Goal: Task Accomplishment & Management: Manage account settings

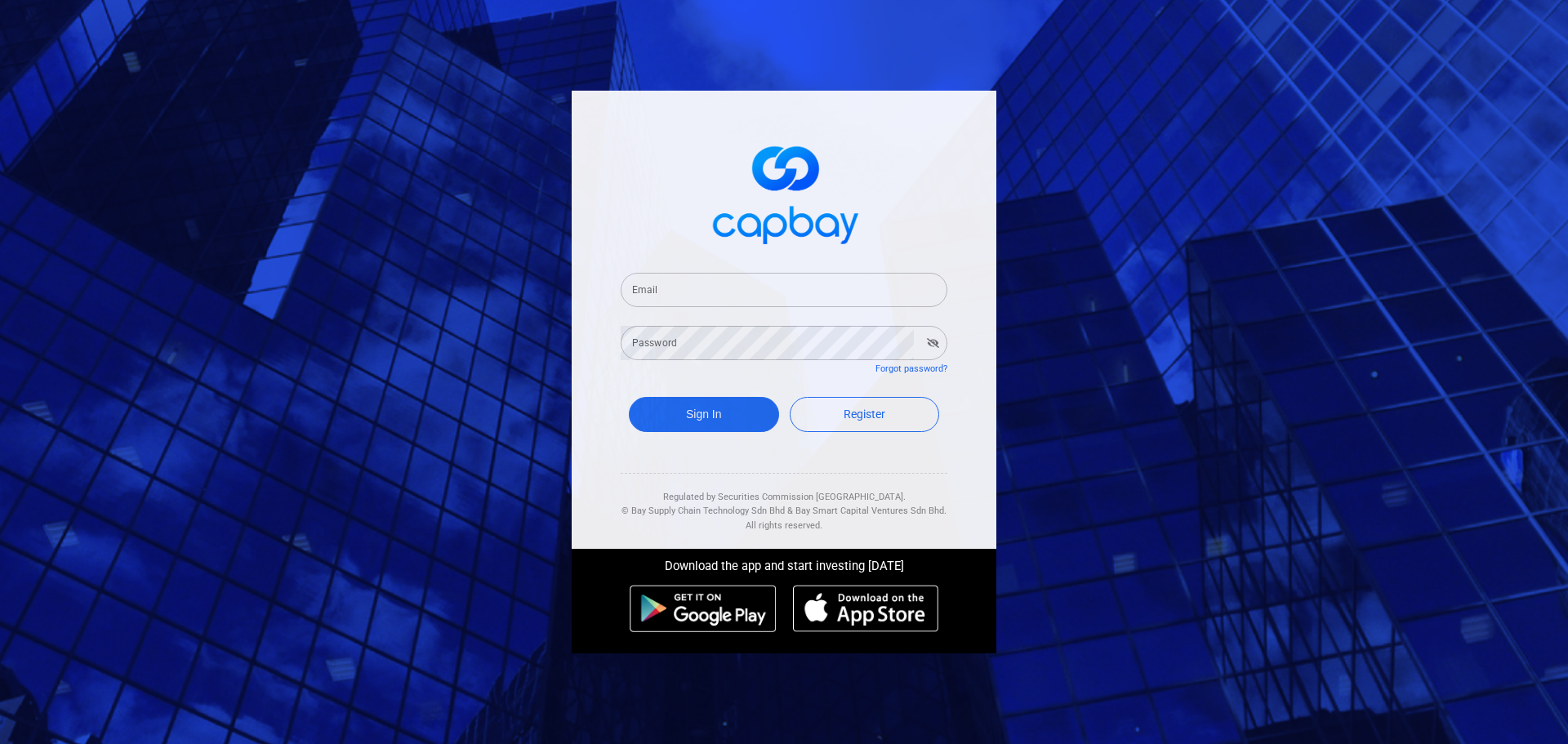
drag, startPoint x: 685, startPoint y: 294, endPoint x: 699, endPoint y: 307, distance: 19.1
click at [686, 294] on input "Email" at bounding box center [784, 290] width 327 height 34
type input "[EMAIL_ADDRESS][DOMAIN_NAME]"
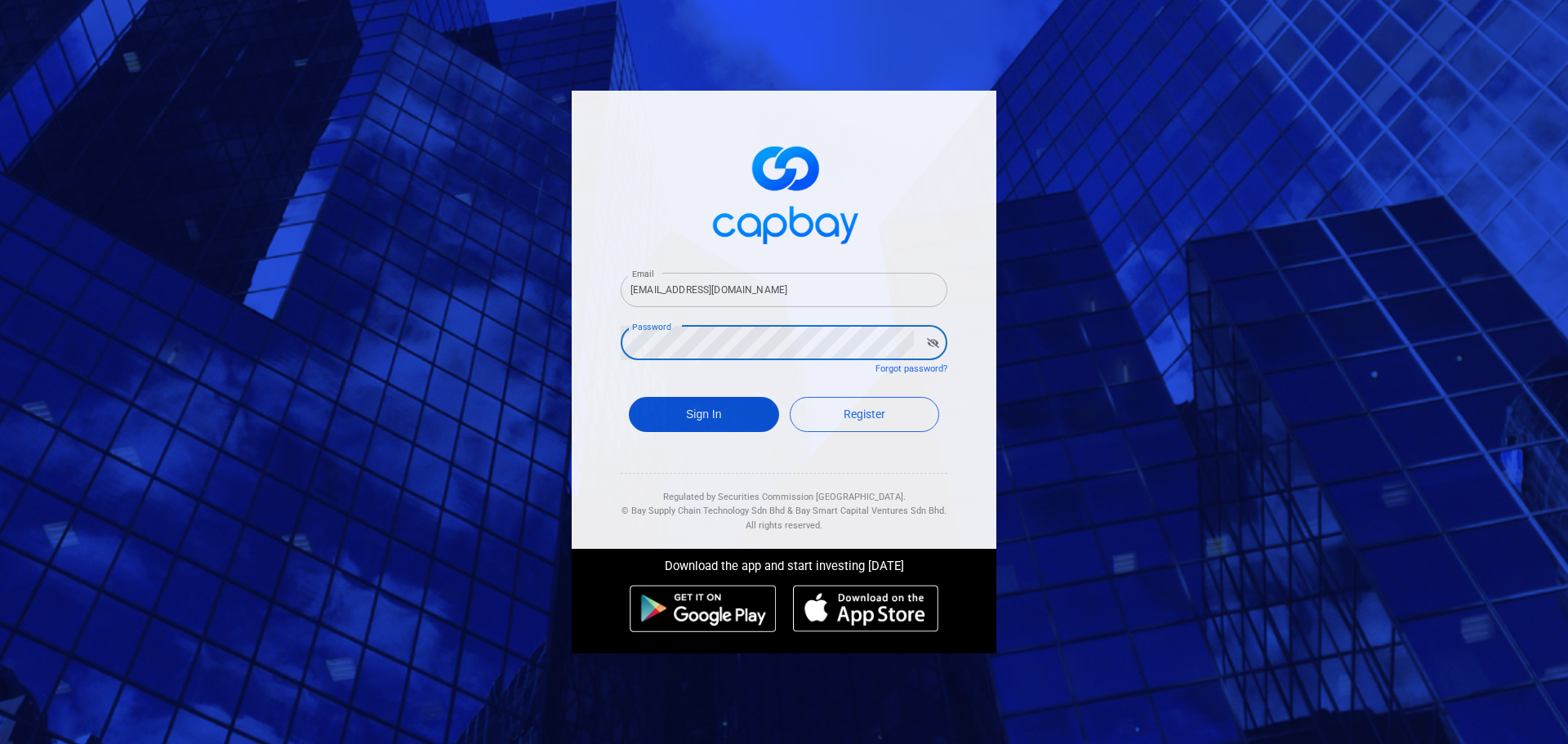
click at [715, 414] on button "Sign In" at bounding box center [704, 414] width 151 height 35
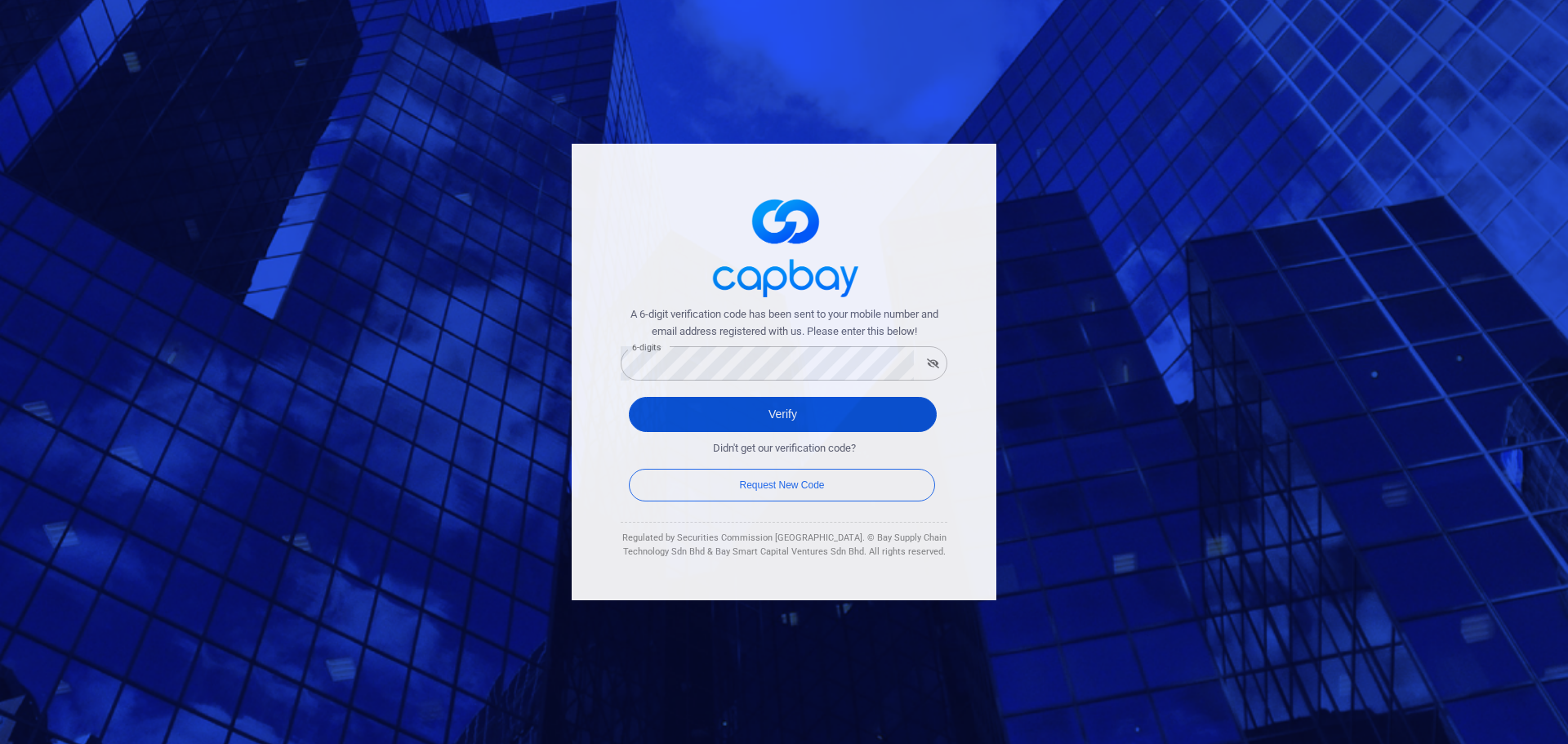
click at [804, 404] on button "Verify" at bounding box center [783, 414] width 308 height 35
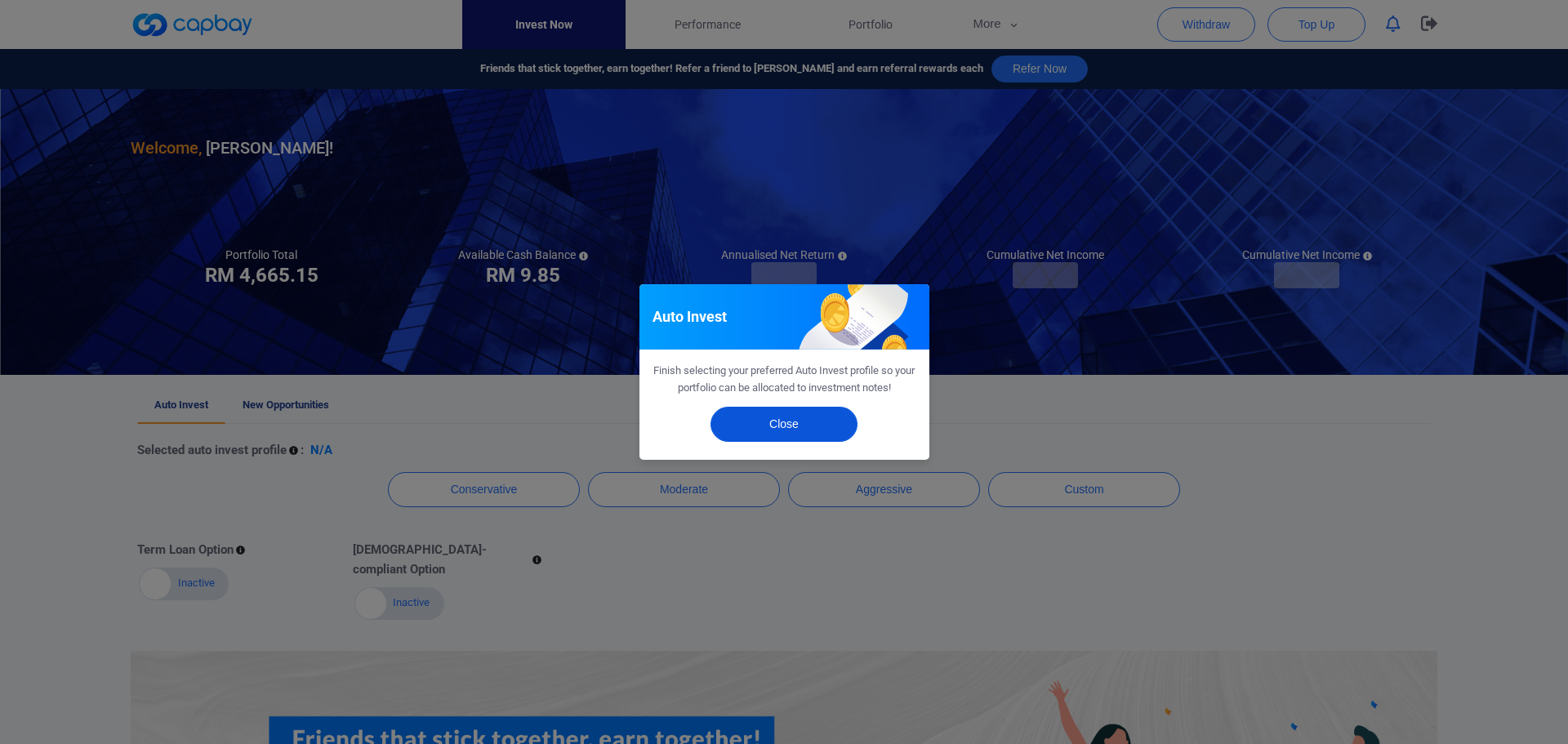
click at [827, 414] on button "Close" at bounding box center [784, 424] width 147 height 35
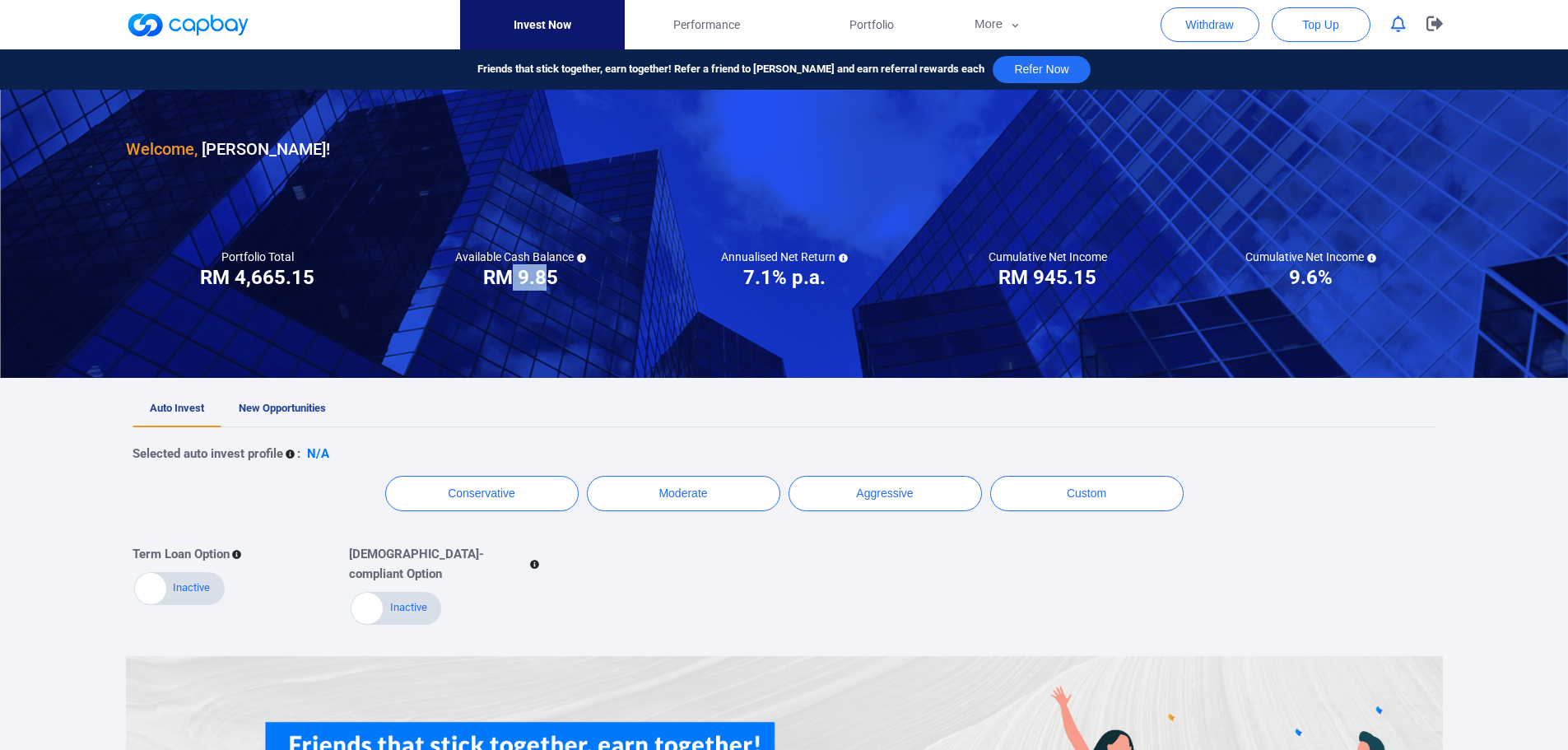
drag, startPoint x: 514, startPoint y: 284, endPoint x: 546, endPoint y: 281, distance: 32.1
click at [546, 282] on h3 "RM 9.85" at bounding box center [520, 277] width 75 height 26
click at [548, 285] on h3 "RM 9.85" at bounding box center [520, 277] width 75 height 26
click at [694, 21] on span "Performance" at bounding box center [707, 25] width 67 height 18
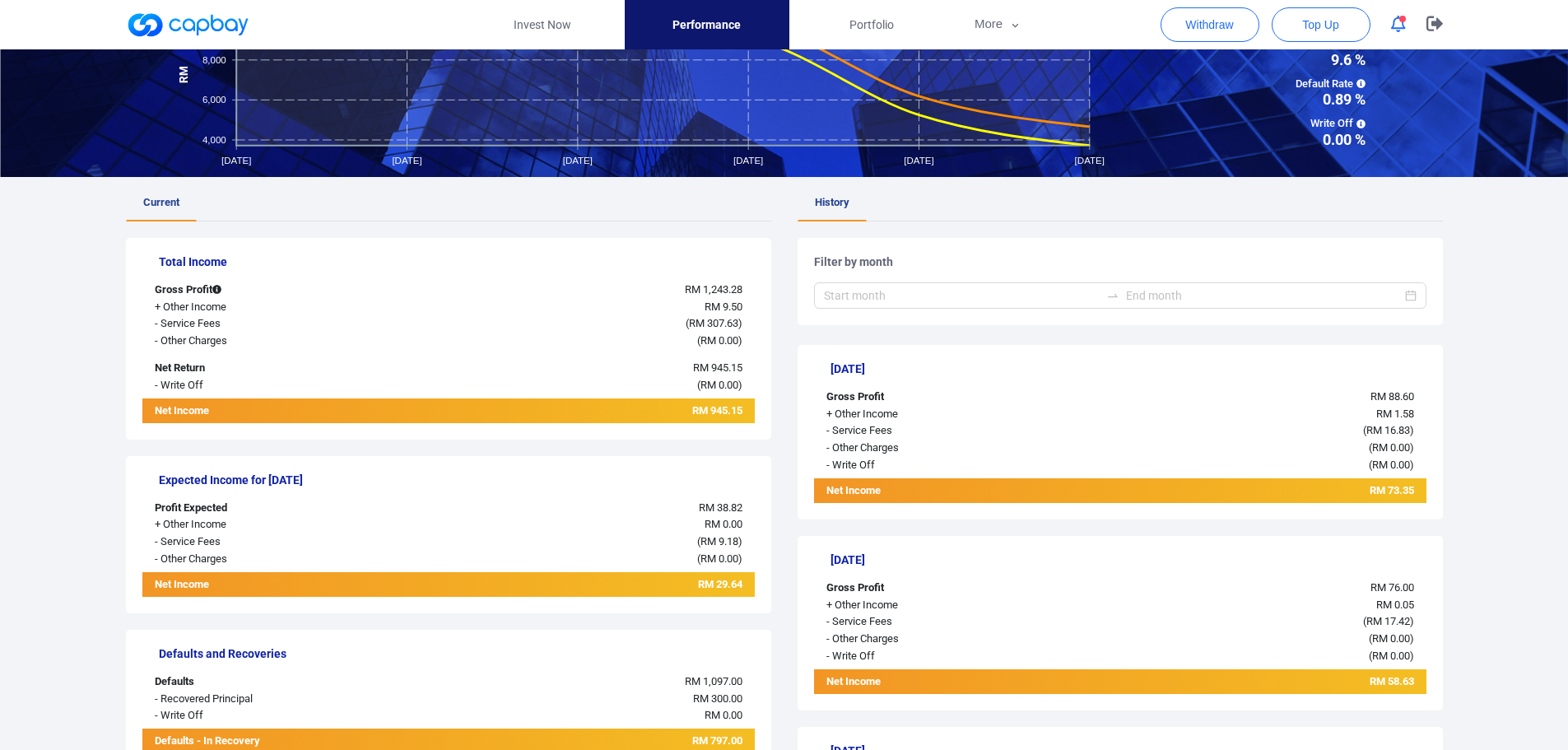
scroll to position [164, 0]
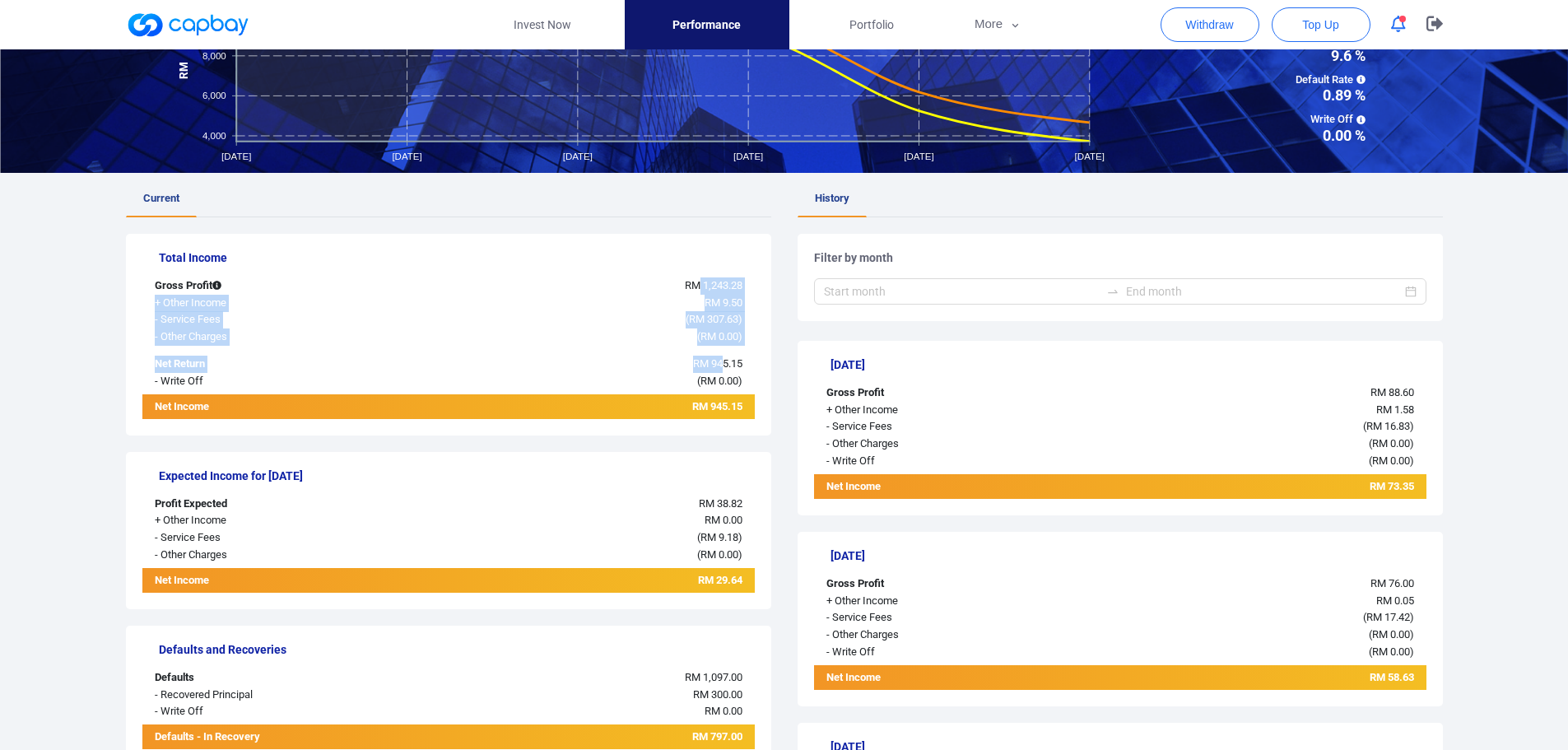
drag, startPoint x: 696, startPoint y: 282, endPoint x: 723, endPoint y: 380, distance: 101.7
click at [721, 375] on div "Total Income Gross Profit RM 1,243.28 + Other Income RM 9.50 - Service Fees ( R…" at bounding box center [449, 335] width 646 height 201
click at [646, 399] on div "RM 945.15" at bounding box center [576, 409] width 357 height 21
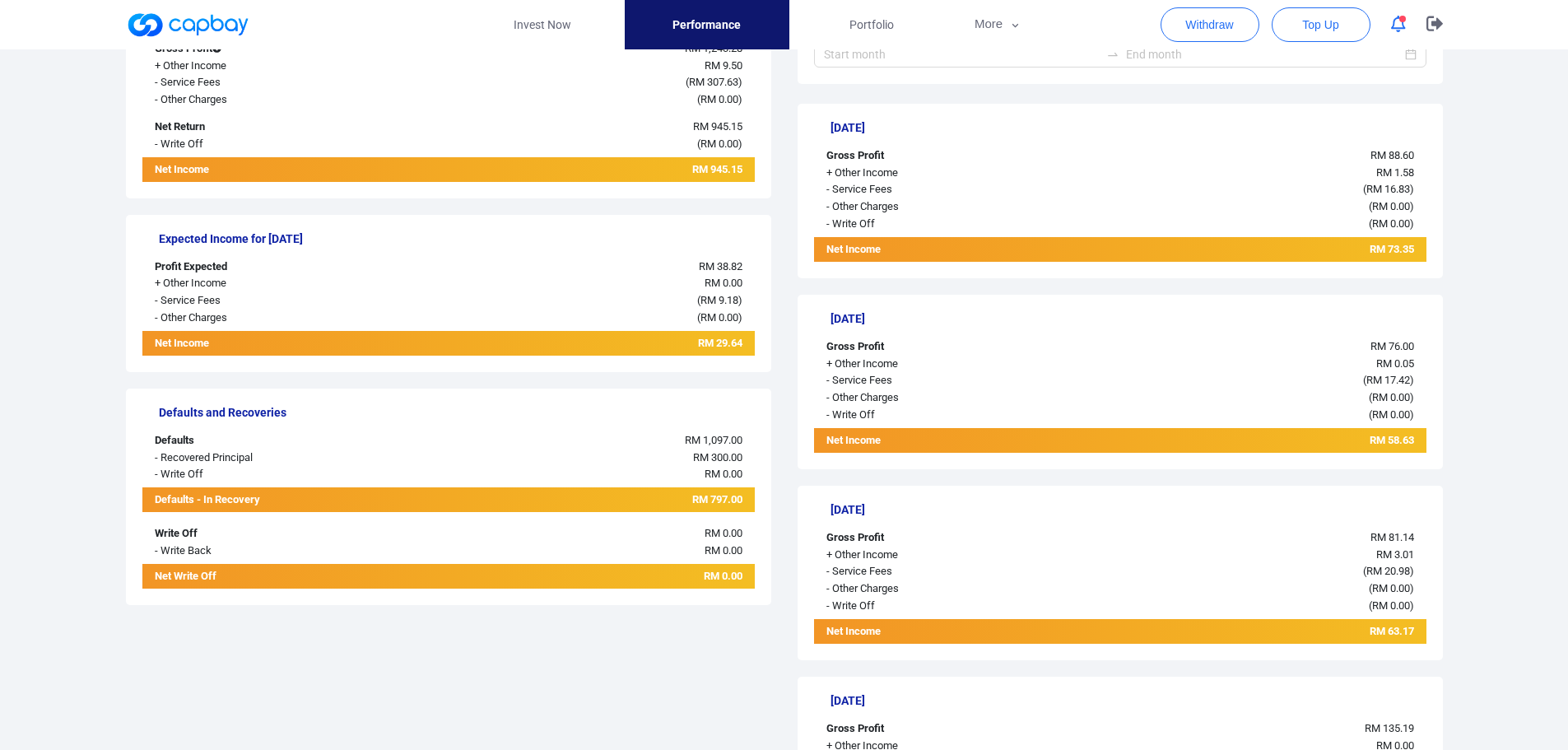
scroll to position [412, 0]
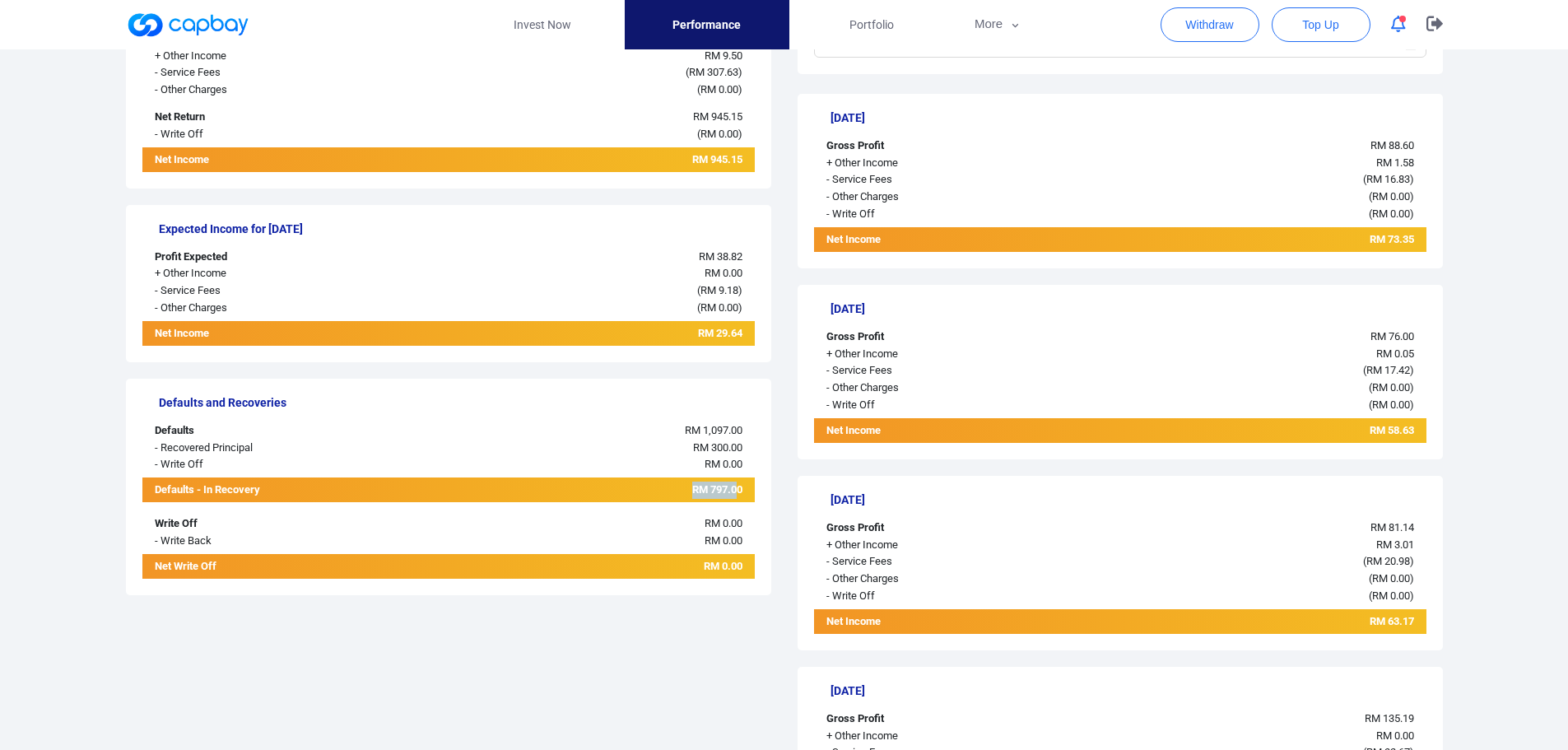
drag, startPoint x: 729, startPoint y: 481, endPoint x: 737, endPoint y: 482, distance: 8.1
click at [737, 481] on div "RM 797.00" at bounding box center [576, 489] width 357 height 24
drag, startPoint x: 715, startPoint y: 445, endPoint x: 736, endPoint y: 445, distance: 21.0
click at [736, 445] on span "RM 300.00" at bounding box center [717, 447] width 49 height 13
click at [578, 429] on div "RM 1,097.00" at bounding box center [576, 431] width 357 height 18
